Goal: Task Accomplishment & Management: Complete application form

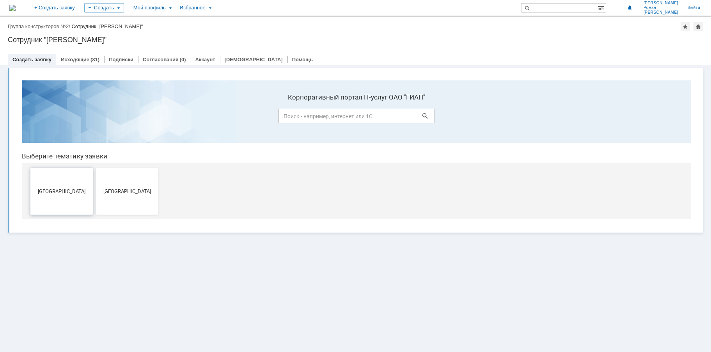
click at [69, 200] on button "[GEOGRAPHIC_DATA]" at bounding box center [61, 191] width 62 height 47
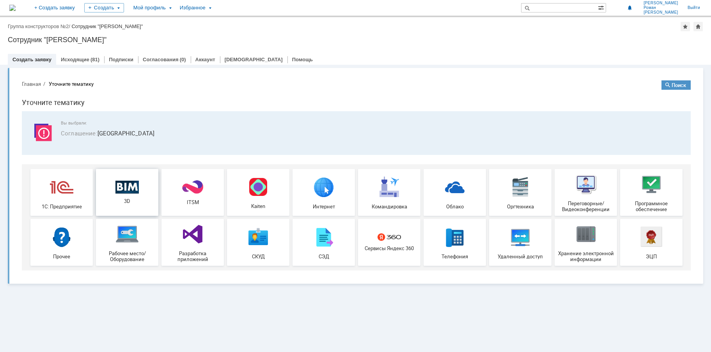
click at [133, 194] on div "3D" at bounding box center [127, 192] width 58 height 24
click at [86, 63] on div "Исходящие (81)" at bounding box center [80, 59] width 48 height 11
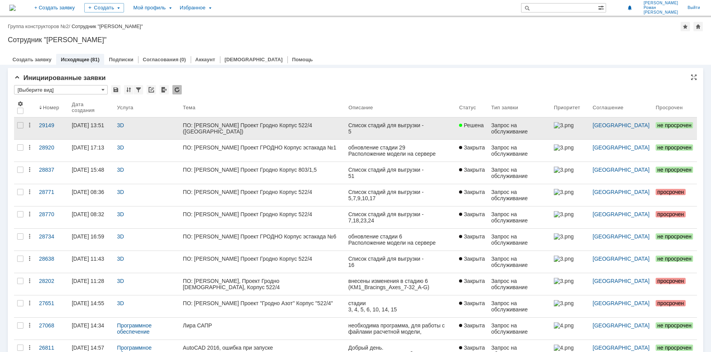
click at [236, 124] on div "ПО: [PERSON_NAME] Проект Гродно Корпус 522/4 ([GEOGRAPHIC_DATA])" at bounding box center [263, 128] width 160 height 12
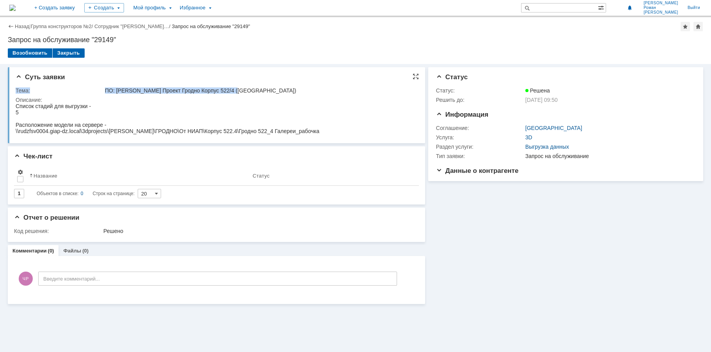
drag, startPoint x: 231, startPoint y: 90, endPoint x: 111, endPoint y: 84, distance: 119.5
click at [111, 84] on div "Тема: ПО: Tekla Проект Гродно Корпус 522/4 (Галереи) Описание:" at bounding box center [217, 110] width 403 height 53
copy table "Тема: ПО: [PERSON_NAME] Проект Гродно Корпус 522/4 ([GEOGRAPHIC_DATA])"
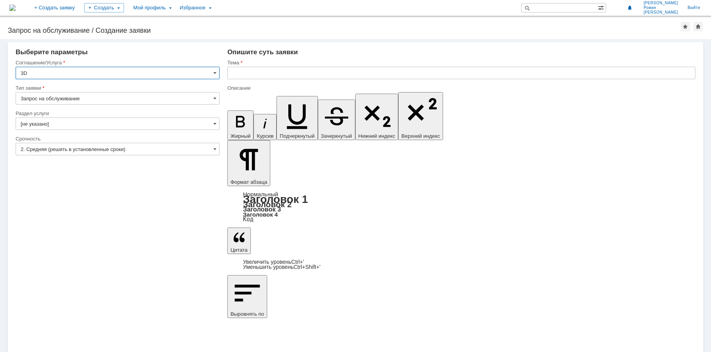
click at [55, 126] on input "[не указано]" at bounding box center [118, 123] width 204 height 12
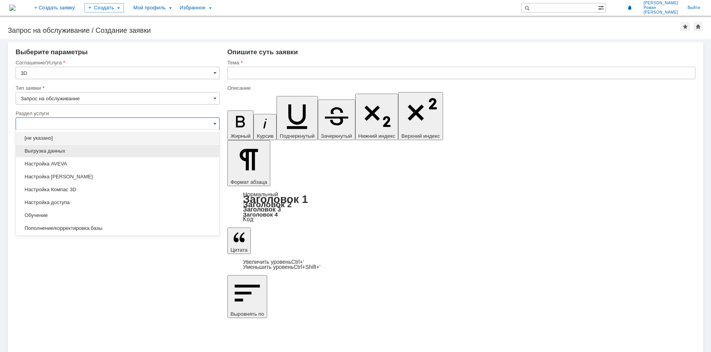
click at [53, 148] on span "Выгрузка данных" at bounding box center [118, 151] width 194 height 6
type input "Выгрузка данных"
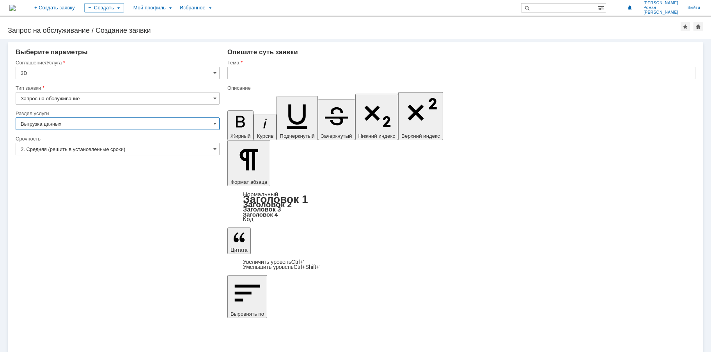
type input "ПО: Revit/[PERSON_NAME] Проект ** Корпус **"
type input "Выгрузка данных"
paste input "ема: ПО: [PERSON_NAME] Проект Гродно Корпус 522/4 ([GEOGRAPHIC_DATA])"
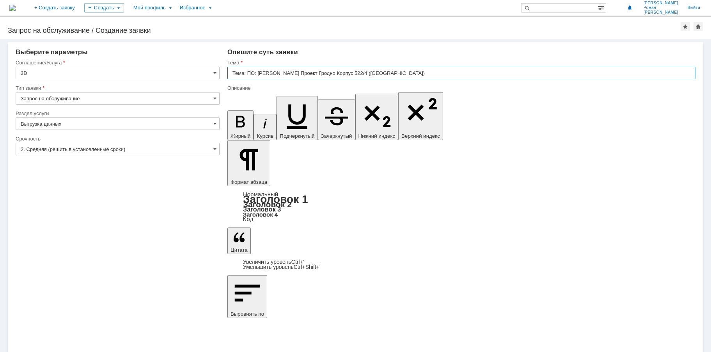
drag, startPoint x: 247, startPoint y: 73, endPoint x: 204, endPoint y: 73, distance: 43.3
click at [282, 73] on input "ПО: [PERSON_NAME] Проект Гродно Корпус 522/4 ([GEOGRAPHIC_DATA])" at bounding box center [461, 73] width 468 height 12
drag, startPoint x: 304, startPoint y: 72, endPoint x: 317, endPoint y: 72, distance: 12.5
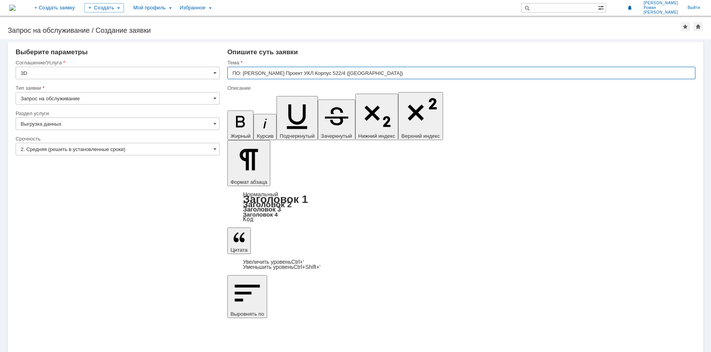
click at [317, 72] on input "ПО: [PERSON_NAME] Проект УКЛ Корпус 522/4 ([GEOGRAPHIC_DATA])" at bounding box center [461, 73] width 468 height 12
type input "ПО: [PERSON_NAME] Проект УКЛ Корпус 502б"
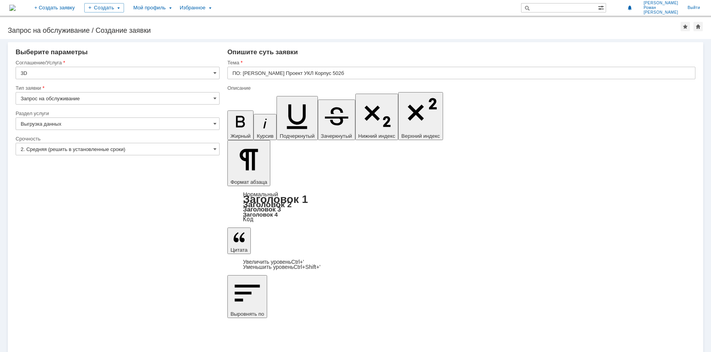
drag, startPoint x: 272, startPoint y: 2707, endPoint x: 230, endPoint y: 2706, distance: 42.1
